Goal: Find specific page/section: Find specific page/section

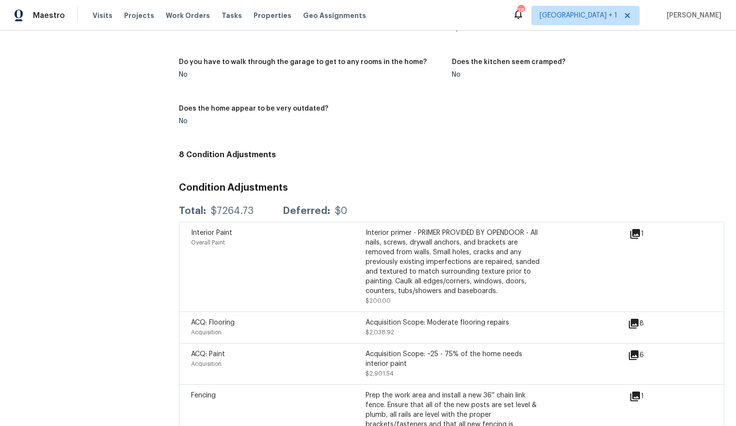
scroll to position [944, 0]
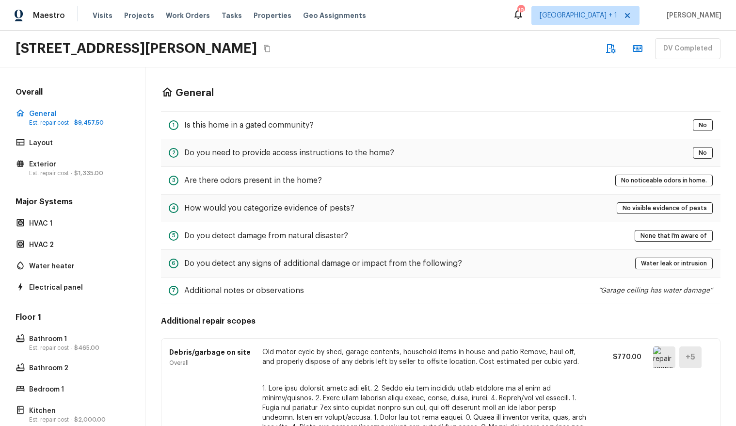
scroll to position [438, 0]
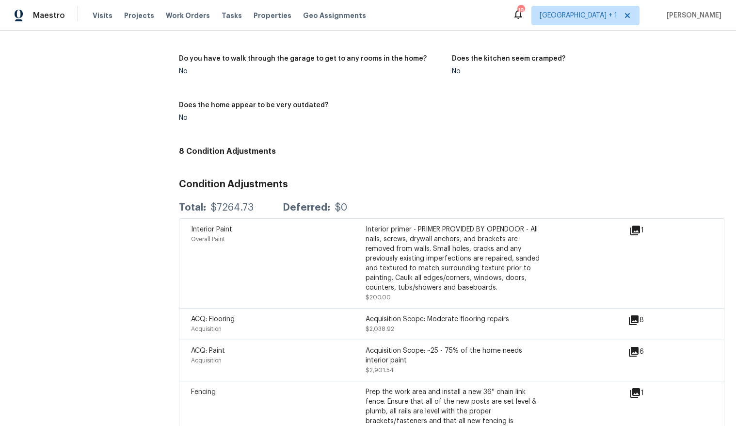
scroll to position [1084, 0]
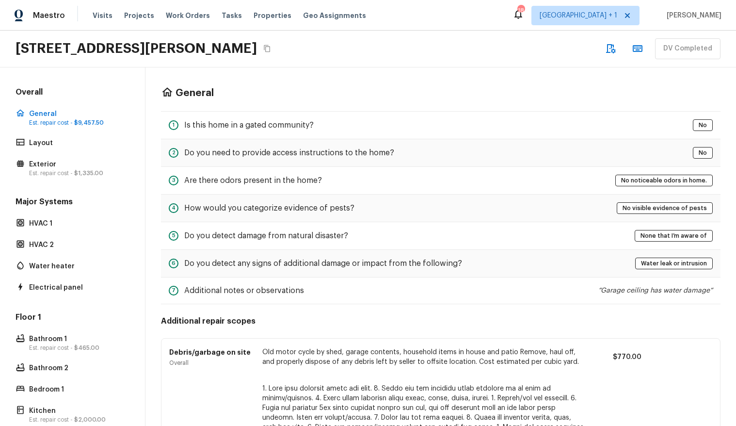
scroll to position [438, 0]
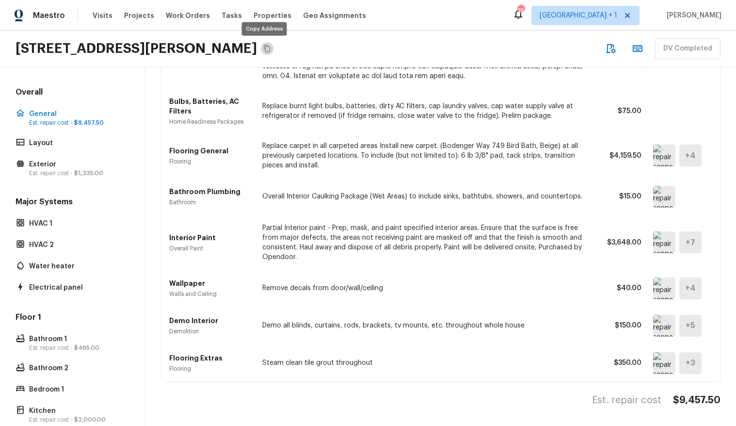
click at [266, 52] on icon "Copy Address" at bounding box center [267, 49] width 8 height 8
click at [255, 13] on span "Properties" at bounding box center [273, 16] width 38 height 10
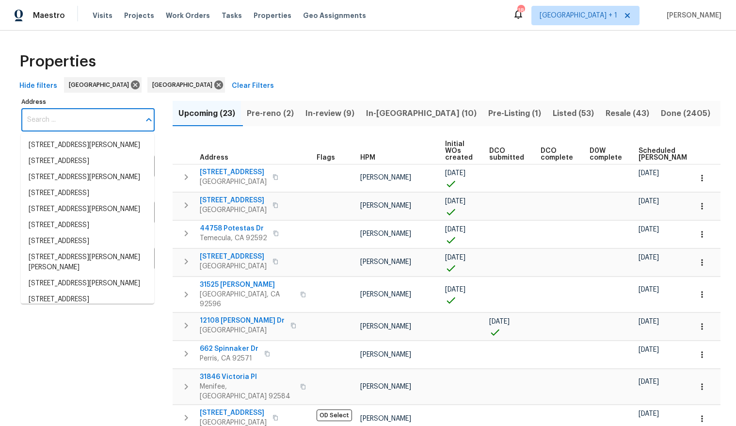
click at [71, 115] on input "Address" at bounding box center [80, 120] width 119 height 23
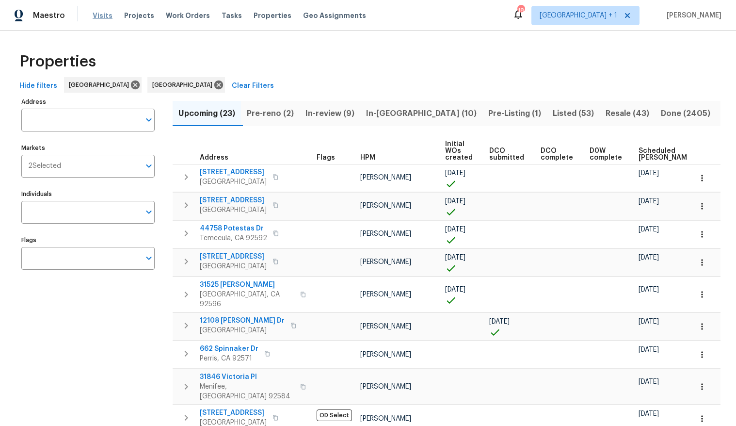
click at [98, 16] on span "Visits" at bounding box center [103, 16] width 20 height 10
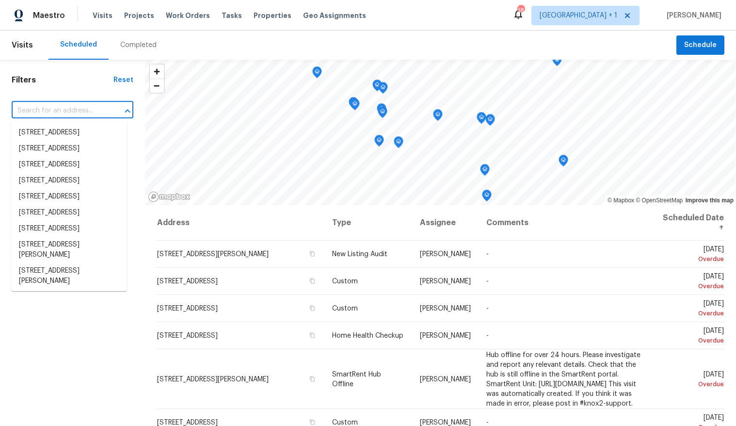
click at [76, 109] on input "text" at bounding box center [59, 110] width 95 height 15
paste input "1418 Havenrock Dr, Forney, TX 75126"
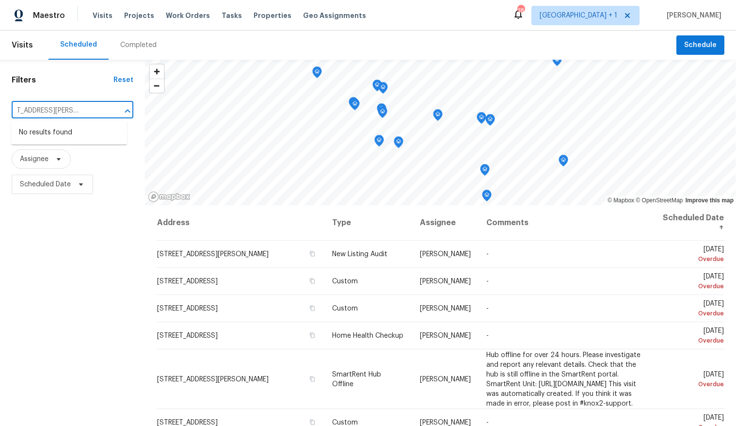
type input "1418 Havenrock Dr, Forney, TX 75126"
click at [50, 337] on div "Filters Reset ​ Type Assignee Scheduled Date" at bounding box center [72, 303] width 145 height 486
click at [46, 113] on input "text" at bounding box center [59, 110] width 95 height 15
paste input "1418 Havenrock Dr, Forney, TX 75126"
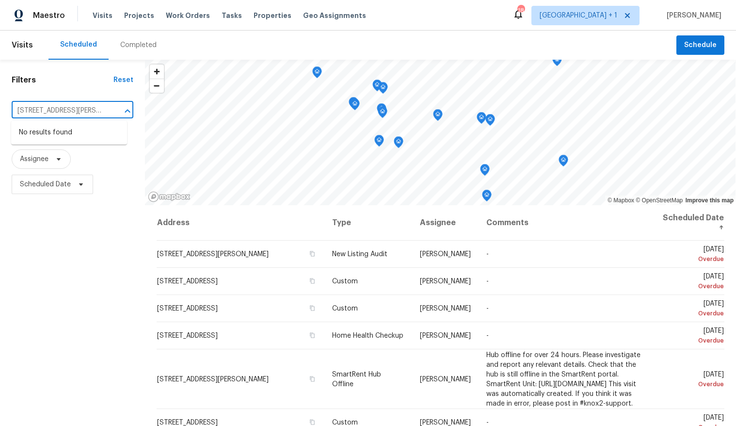
scroll to position [0, 32]
type input "1418 Havenrock Dr, Forney, TX 75126"
click at [128, 39] on div "Completed" at bounding box center [139, 45] width 60 height 29
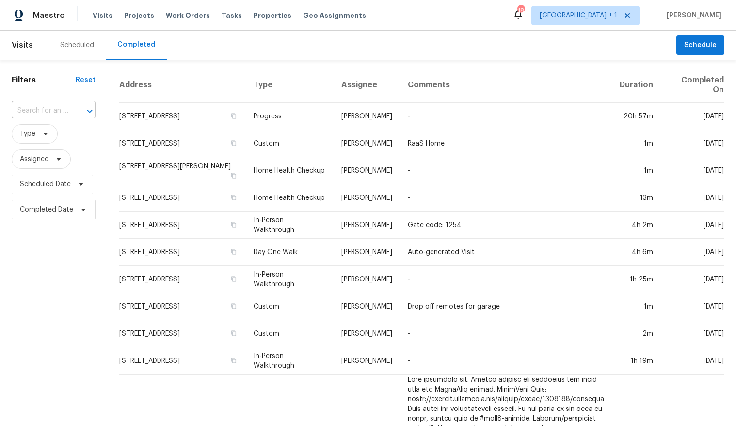
click at [56, 112] on input "text" at bounding box center [40, 110] width 57 height 15
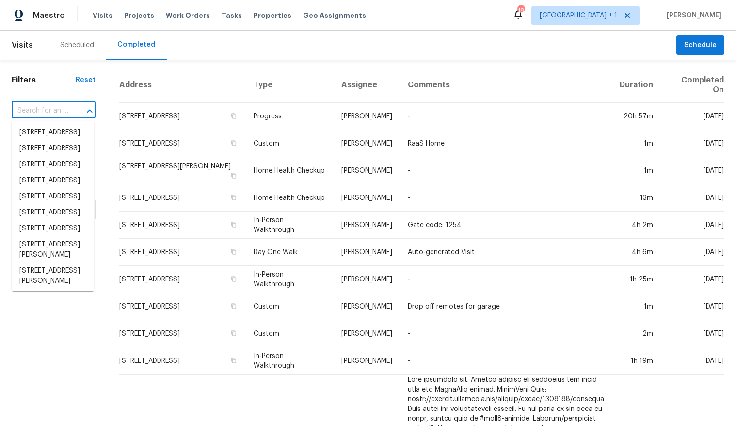
paste input "1418 Havenrock Dr, Forney, TX 75126"
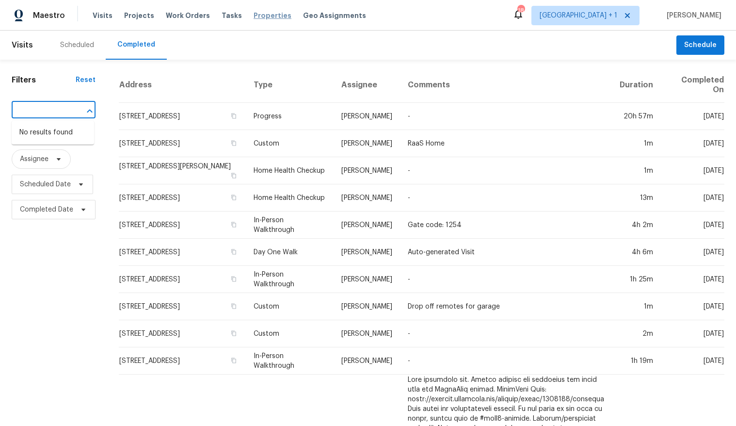
type input "1418 Havenrock Dr, Forney, TX 75126"
click at [254, 16] on span "Properties" at bounding box center [273, 16] width 38 height 10
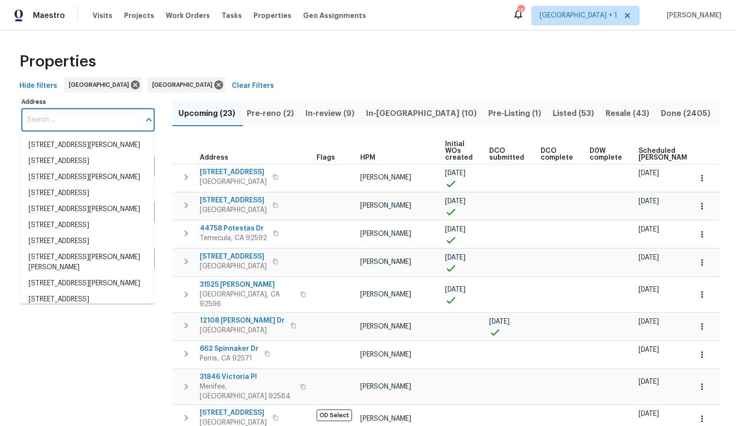
click at [44, 118] on input "Address" at bounding box center [80, 120] width 119 height 23
paste input "1418 Havenrock Dr, Forney, TX 75126"
type input "1418 Havenrock Dr, Forney, TX 75126"
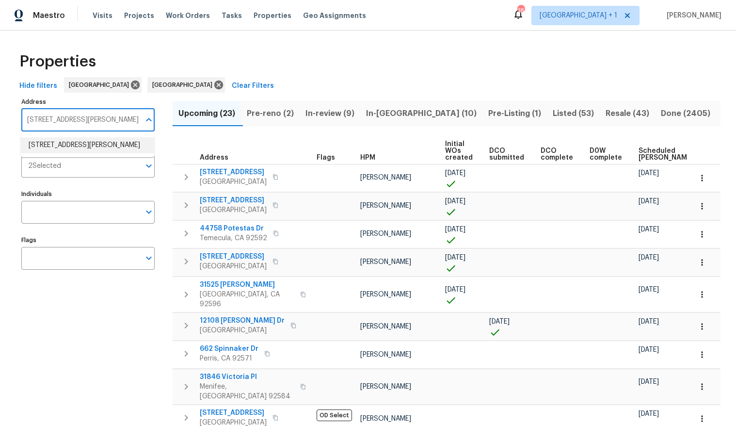
click at [71, 142] on li "1418 Havenrock Dr Forney TX 75126" at bounding box center [87, 145] width 133 height 16
